Goal: Task Accomplishment & Management: Use online tool/utility

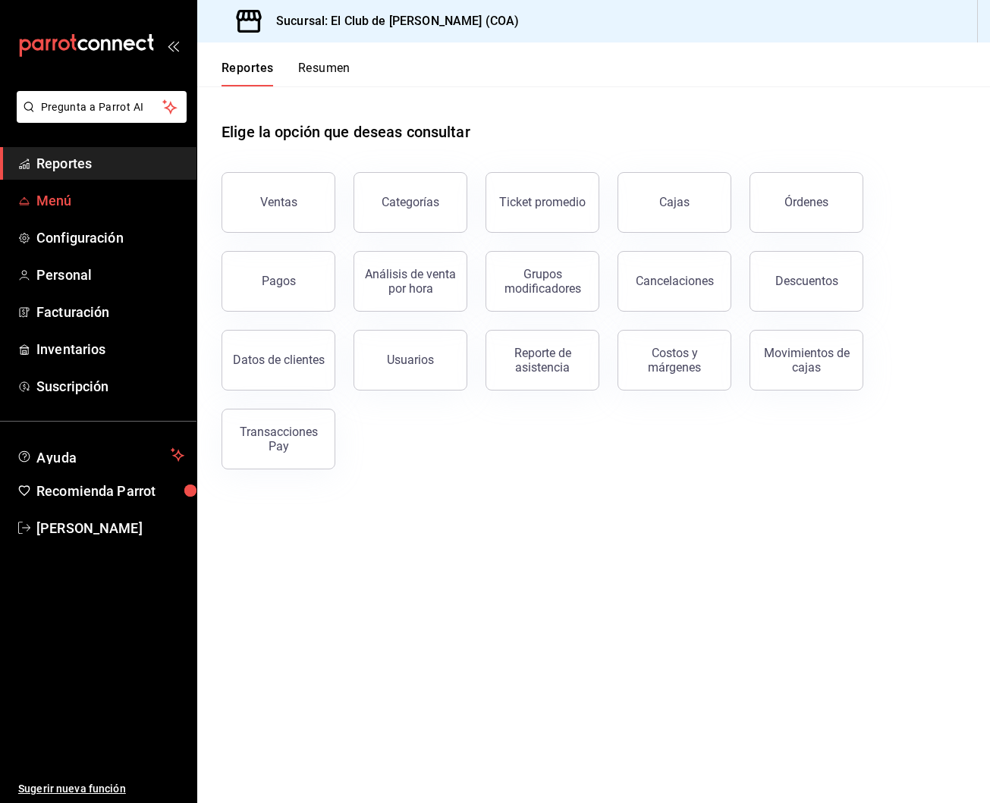
click at [93, 208] on span "Menú" at bounding box center [110, 200] width 148 height 20
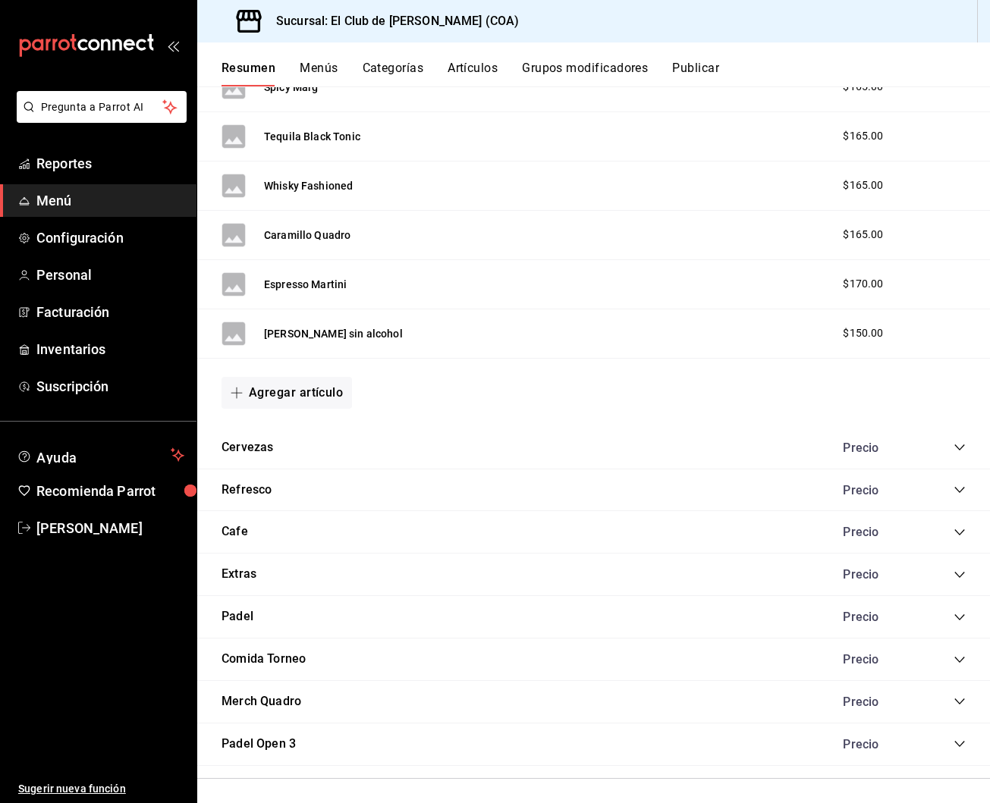
scroll to position [1690, 0]
click at [961, 615] on icon "collapse-category-row" at bounding box center [960, 618] width 12 height 12
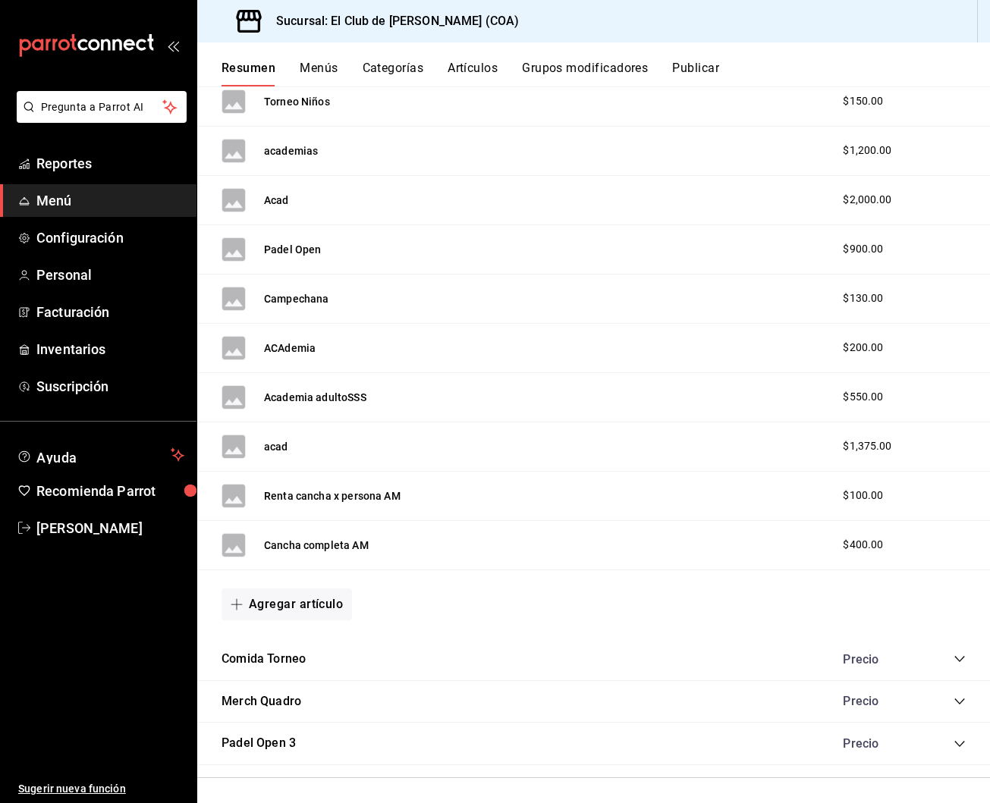
scroll to position [3394, 0]
click at [345, 600] on button "Agregar artículo" at bounding box center [287, 606] width 130 height 32
click at [317, 676] on li "Artículo nuevo" at bounding box center [281, 677] width 119 height 37
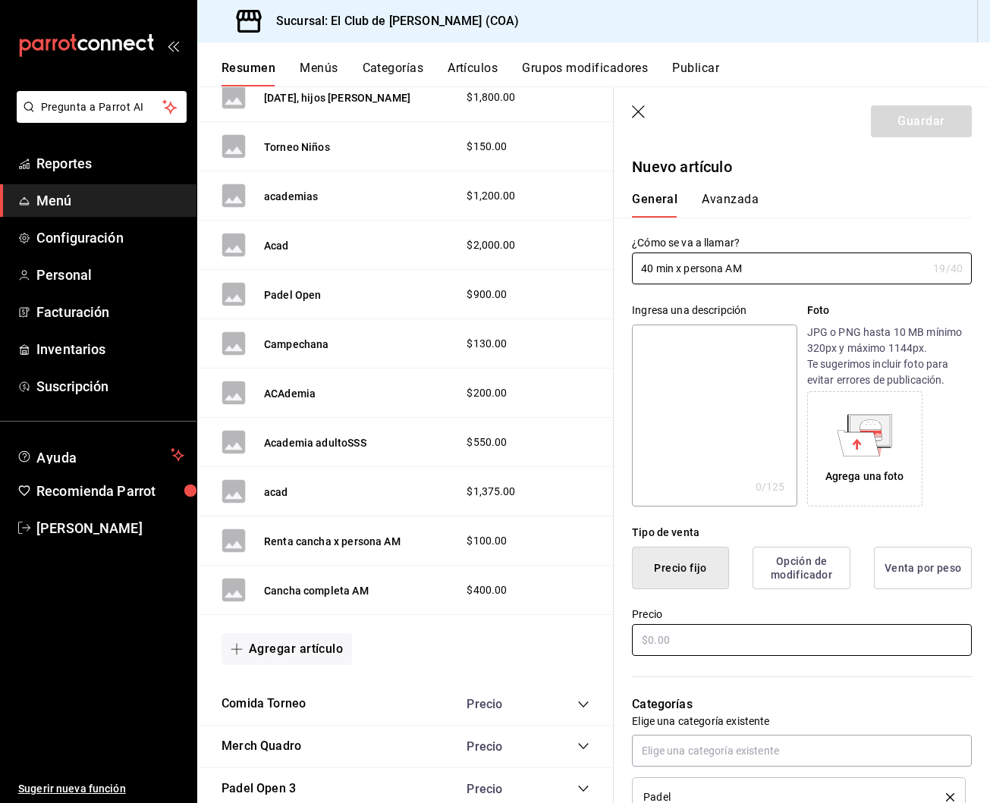
type input "40 min x persona AM"
click at [722, 641] on input "text" at bounding box center [802, 640] width 340 height 32
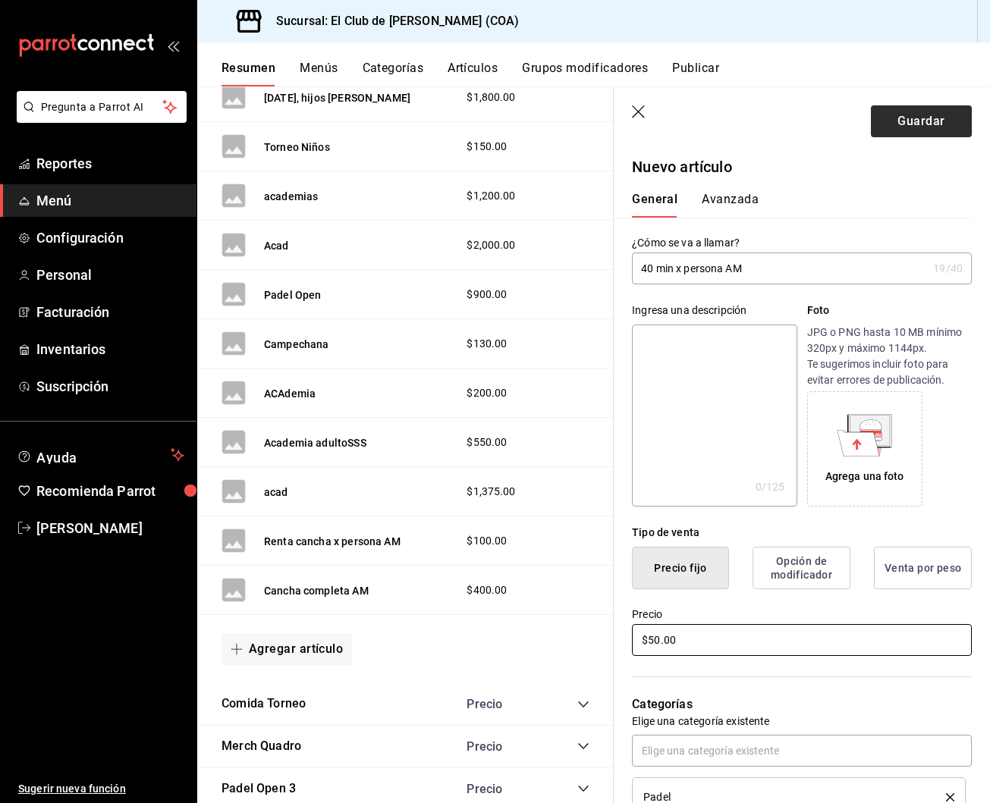
type input "$50.00"
click at [923, 127] on button "Guardar" at bounding box center [921, 121] width 101 height 32
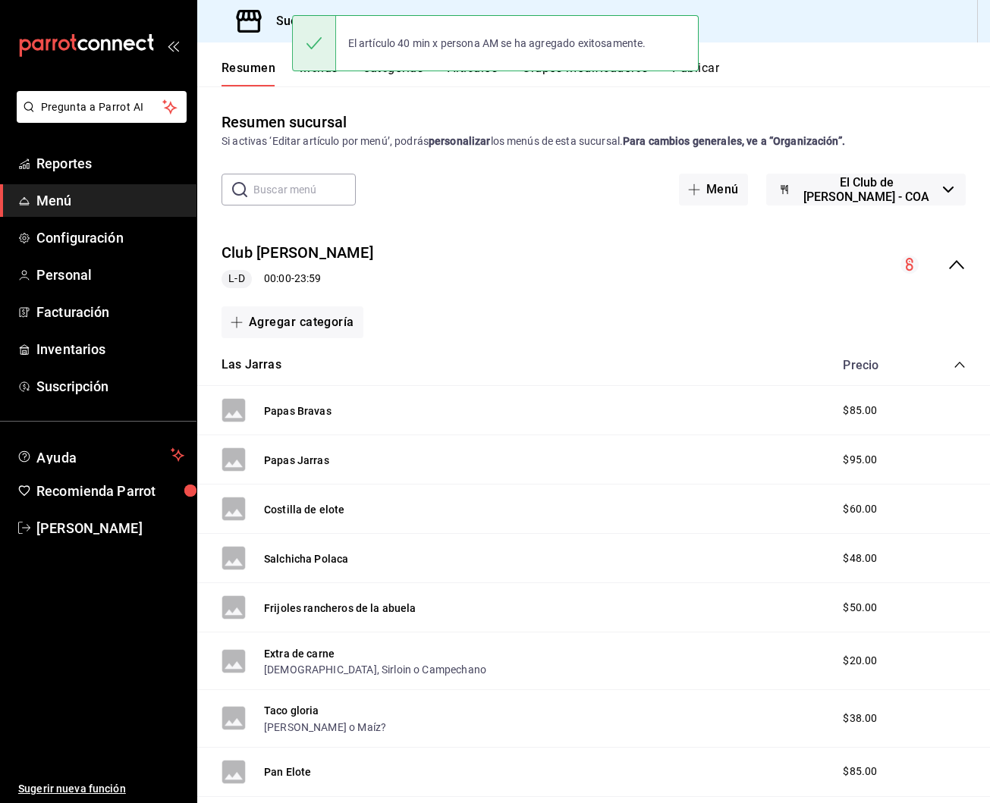
click at [716, 61] on button "Publicar" at bounding box center [695, 74] width 47 height 26
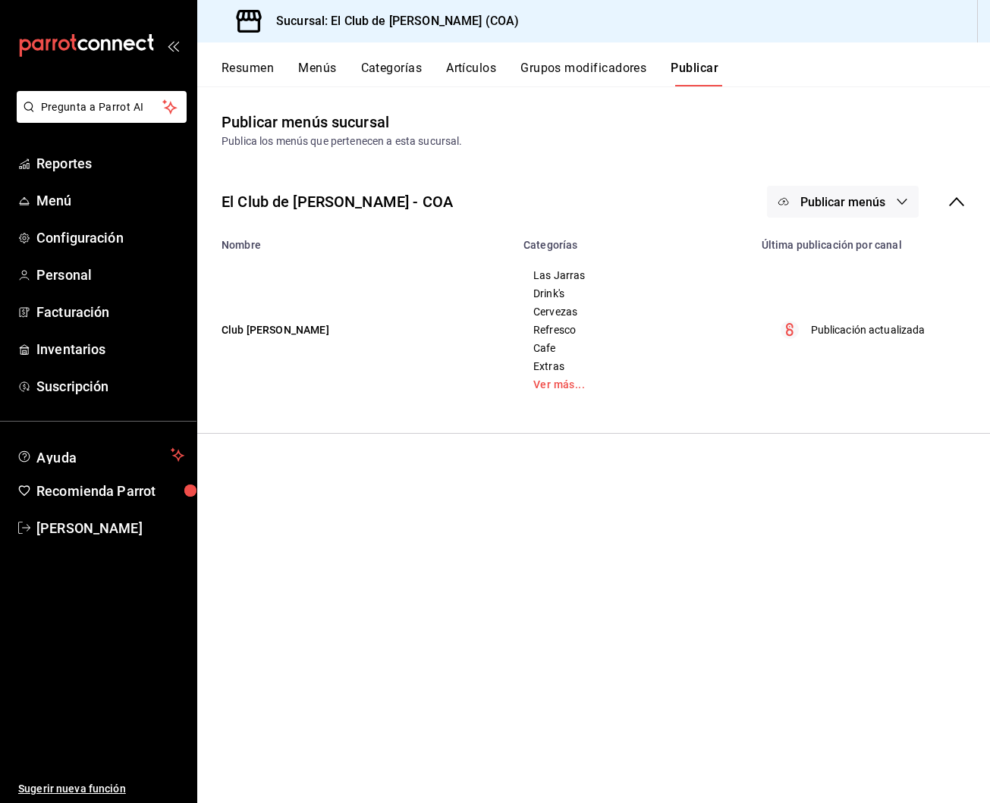
click at [833, 203] on span "Publicar menús" at bounding box center [842, 202] width 85 height 14
click at [849, 247] on span "Punto de venta" at bounding box center [864, 252] width 73 height 16
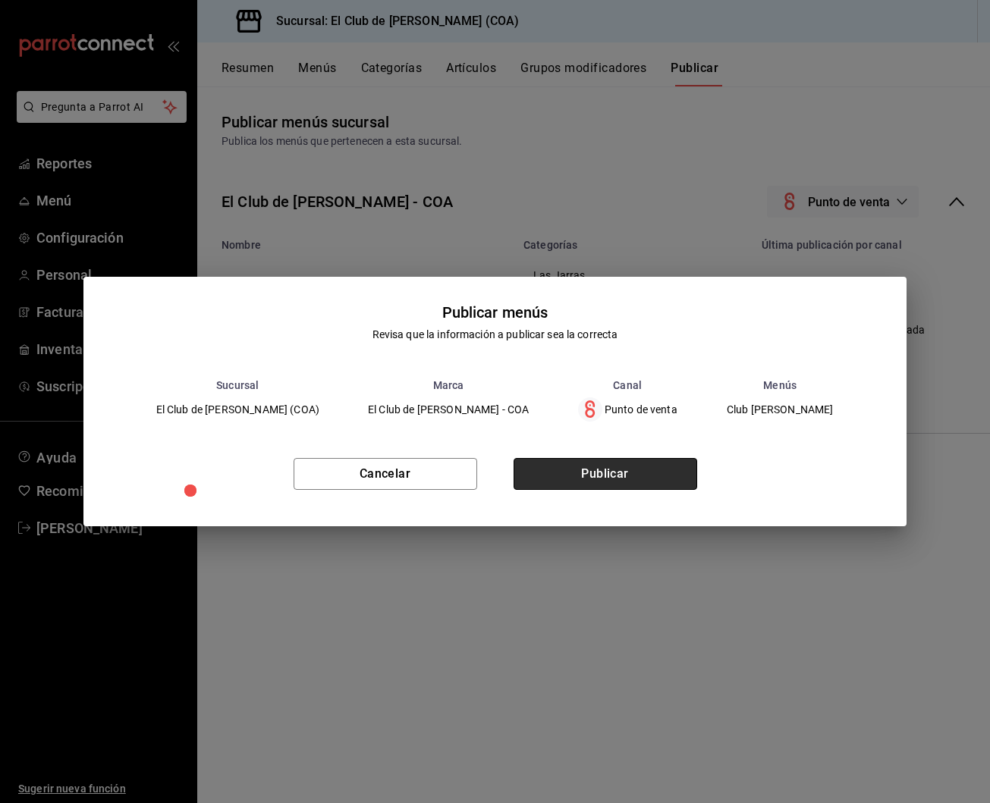
click at [572, 473] on button "Publicar" at bounding box center [606, 474] width 184 height 32
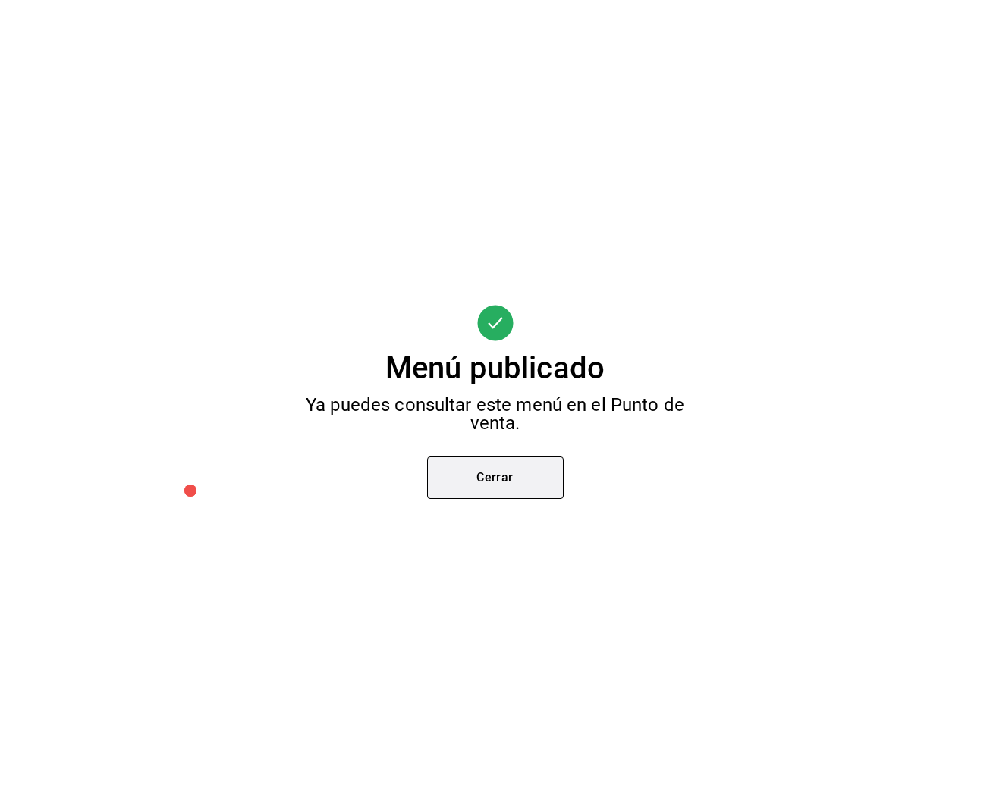
click at [449, 485] on button "Cerrar" at bounding box center [495, 478] width 137 height 42
